Goal: Task Accomplishment & Management: Manage account settings

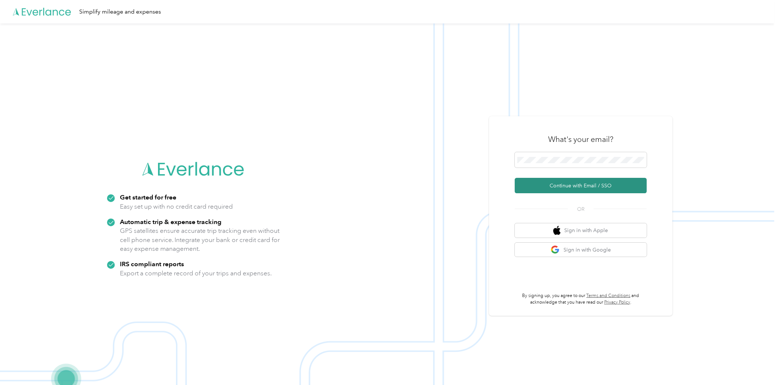
click at [576, 182] on button "Continue with Email / SSO" at bounding box center [581, 185] width 132 height 15
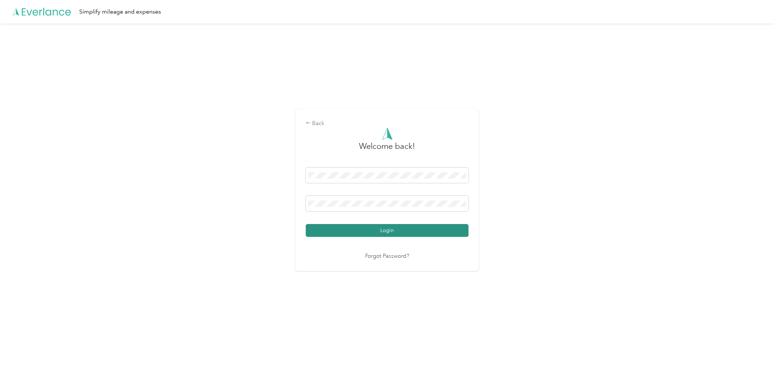
click at [397, 225] on button "Login" at bounding box center [387, 230] width 163 height 13
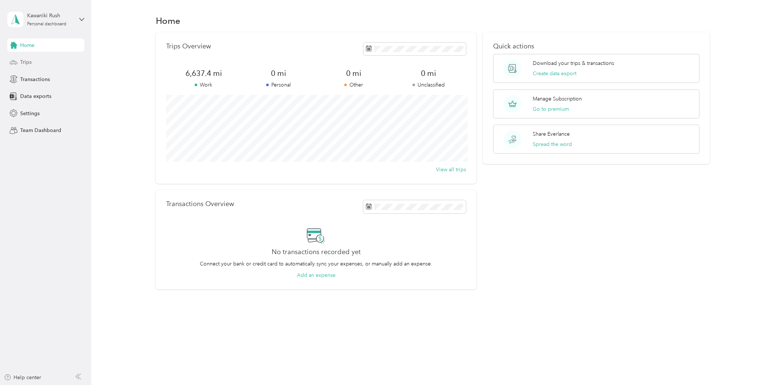
click at [50, 63] on div "Trips" at bounding box center [45, 62] width 77 height 13
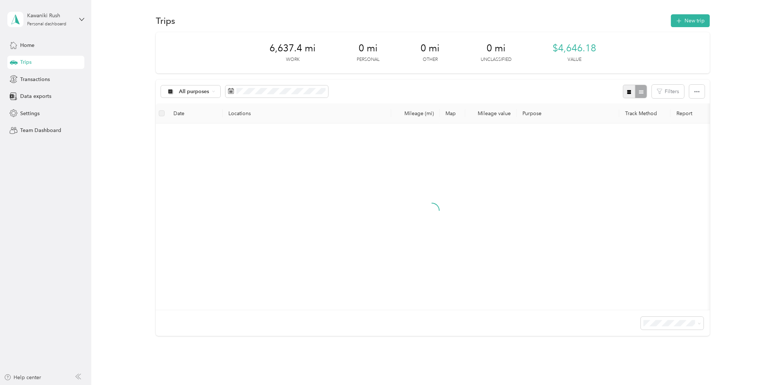
click at [628, 93] on icon "button" at bounding box center [630, 92] width 4 height 4
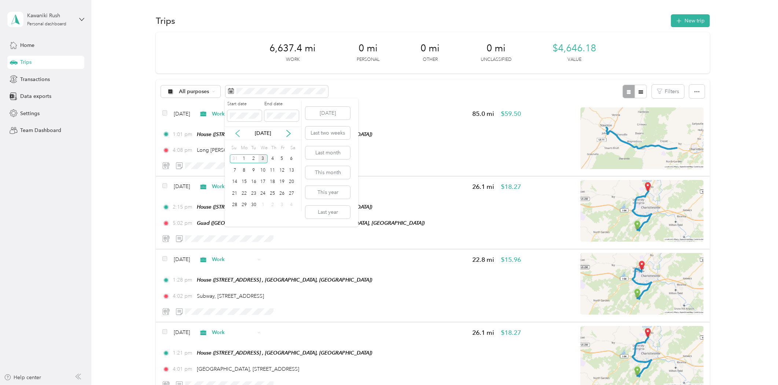
click at [237, 135] on icon at bounding box center [238, 133] width 4 height 7
click at [246, 192] on div "18" at bounding box center [245, 193] width 10 height 9
click at [237, 215] on div "31" at bounding box center [235, 216] width 10 height 9
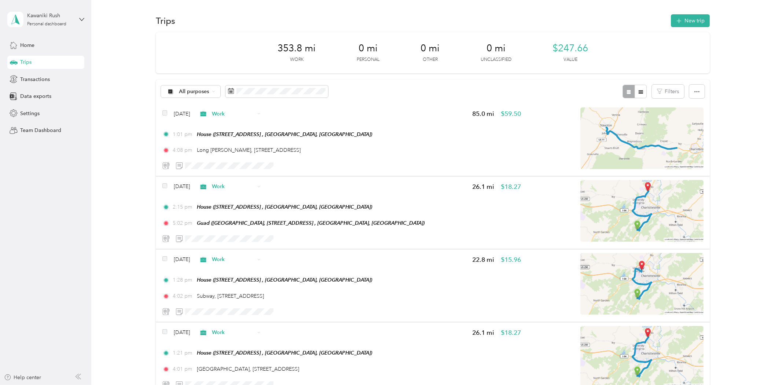
click at [80, 23] on div "Kawaniki Rush Personal dashboard" at bounding box center [45, 20] width 77 height 26
click at [44, 64] on div "You’re signed in as [EMAIL_ADDRESS][DOMAIN_NAME] Log out" at bounding box center [84, 50] width 154 height 41
click at [55, 22] on div "Personal dashboard" at bounding box center [46, 24] width 39 height 4
click at [50, 61] on div "Log out" at bounding box center [84, 60] width 144 height 13
